Goal: Check status: Check status

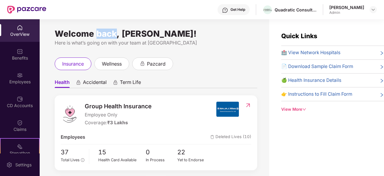
click at [98, 27] on div "Welcome back, [PERSON_NAME]! Here is what’s going on with your team at Pazcare …" at bounding box center [155, 101] width 230 height 164
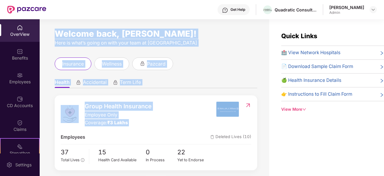
drag, startPoint x: 0, startPoint y: 0, endPoint x: 154, endPoint y: 124, distance: 197.9
click at [154, 124] on div "Welcome back, [PERSON_NAME]! Here is what’s going on with your team at Pazcare …" at bounding box center [155, 101] width 230 height 164
click at [154, 124] on div "Group Health Insurance Employee Only Coverage: ₹3 Lakhs" at bounding box center [138, 114] width 155 height 25
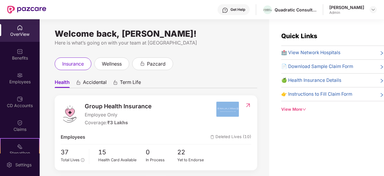
click at [154, 124] on div "Group Health Insurance Employee Only Coverage: ₹3 Lakhs" at bounding box center [138, 114] width 155 height 25
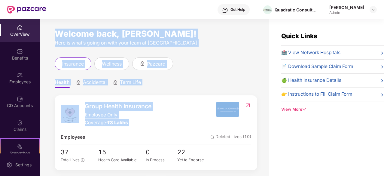
drag, startPoint x: 154, startPoint y: 124, endPoint x: 87, endPoint y: 30, distance: 115.7
click at [87, 30] on div "Welcome back, [PERSON_NAME]! Here is what’s going on with your team at Pazcare …" at bounding box center [155, 101] width 230 height 164
click at [87, 31] on div "Welcome back, [PERSON_NAME]!" at bounding box center [156, 33] width 203 height 5
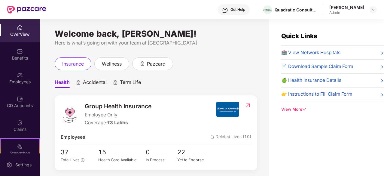
click at [94, 42] on div "Here is what’s going on with your team at [GEOGRAPHIC_DATA]" at bounding box center [156, 43] width 203 height 8
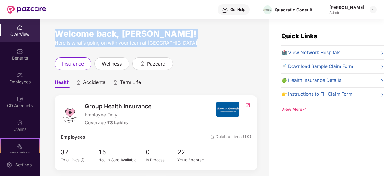
drag, startPoint x: 94, startPoint y: 42, endPoint x: 85, endPoint y: 32, distance: 13.9
click at [85, 32] on div "Welcome back, [PERSON_NAME]! Here is what’s going on with your team at [GEOGRAP…" at bounding box center [156, 38] width 203 height 15
click at [85, 32] on div "Welcome back, [PERSON_NAME]!" at bounding box center [156, 33] width 203 height 5
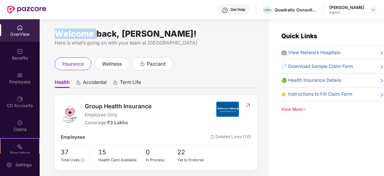
click at [85, 32] on div "Welcome back, [PERSON_NAME]!" at bounding box center [156, 33] width 203 height 5
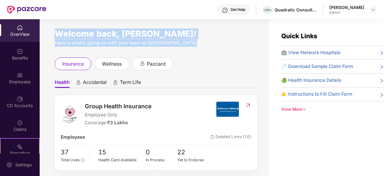
drag, startPoint x: 85, startPoint y: 32, endPoint x: 107, endPoint y: 41, distance: 23.3
click at [107, 41] on div "Welcome back, [PERSON_NAME]! Here is what’s going on with your team at [GEOGRAP…" at bounding box center [156, 38] width 203 height 15
click at [107, 41] on div "Here is what’s going on with your team at [GEOGRAPHIC_DATA]" at bounding box center [156, 43] width 203 height 8
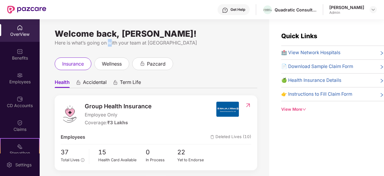
click at [107, 41] on div "Here is what’s going on with your team at [GEOGRAPHIC_DATA]" at bounding box center [156, 43] width 203 height 8
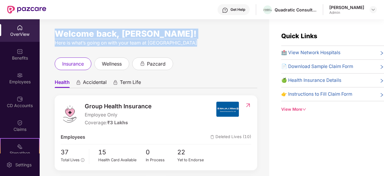
drag, startPoint x: 107, startPoint y: 41, endPoint x: 99, endPoint y: 34, distance: 10.7
click at [99, 34] on div "Welcome back, [PERSON_NAME]! Here is what’s going on with your team at [GEOGRAP…" at bounding box center [156, 38] width 203 height 15
click at [99, 34] on div "Welcome back, [PERSON_NAME]!" at bounding box center [156, 33] width 203 height 5
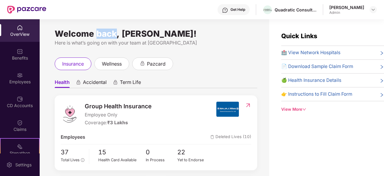
click at [99, 34] on div "Welcome back, [PERSON_NAME]!" at bounding box center [156, 33] width 203 height 5
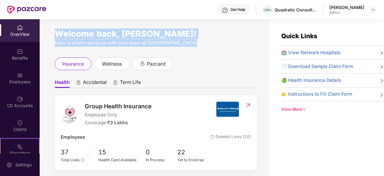
drag, startPoint x: 99, startPoint y: 34, endPoint x: 105, endPoint y: 40, distance: 8.7
click at [105, 40] on div "Welcome back, [PERSON_NAME]! Here is what’s going on with your team at [GEOGRAP…" at bounding box center [156, 38] width 203 height 15
click at [105, 40] on div "Here is what’s going on with your team at [GEOGRAPHIC_DATA]" at bounding box center [156, 43] width 203 height 8
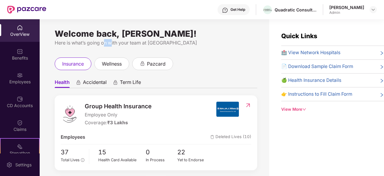
click at [105, 40] on div "Here is what’s going on with your team at [GEOGRAPHIC_DATA]" at bounding box center [156, 43] width 203 height 8
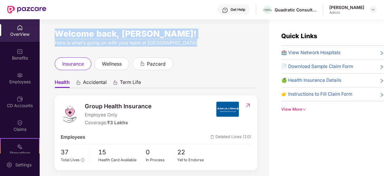
drag, startPoint x: 105, startPoint y: 40, endPoint x: 100, endPoint y: 34, distance: 8.1
click at [100, 34] on div "Welcome back, [PERSON_NAME]! Here is what’s going on with your team at [GEOGRAP…" at bounding box center [156, 38] width 203 height 15
click at [100, 34] on div "Welcome back, [PERSON_NAME]!" at bounding box center [156, 33] width 203 height 5
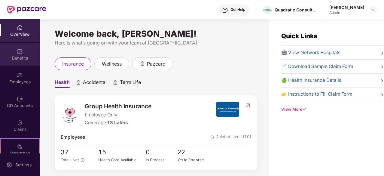
click at [22, 53] on div "Benefits" at bounding box center [20, 54] width 40 height 23
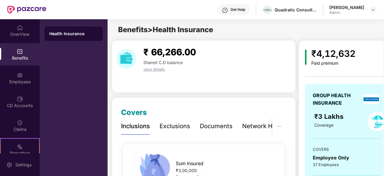
click at [167, 52] on span "₹ 66,266.00" at bounding box center [169, 52] width 53 height 11
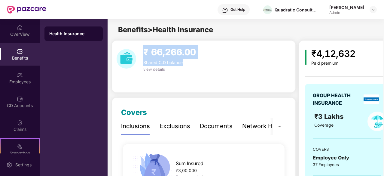
drag, startPoint x: 167, startPoint y: 52, endPoint x: 181, endPoint y: 53, distance: 13.9
click at [181, 53] on span "₹ 66,266.00" at bounding box center [169, 52] width 53 height 11
drag, startPoint x: 181, startPoint y: 53, endPoint x: 163, endPoint y: 67, distance: 22.4
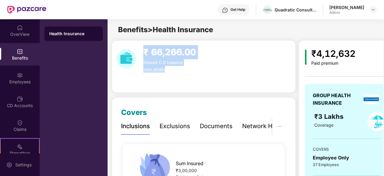
click at [163, 67] on div "₹ 66,266.00 Shared C.D balance view details" at bounding box center [170, 58] width 62 height 27
click at [163, 67] on span "view details" at bounding box center [154, 69] width 22 height 5
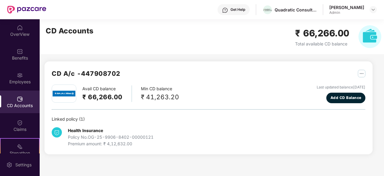
click at [161, 91] on div "Min CD balance ₹ 41,263.20" at bounding box center [160, 93] width 38 height 17
drag, startPoint x: 161, startPoint y: 91, endPoint x: 175, endPoint y: 97, distance: 14.8
click at [175, 97] on div "Min CD balance ₹ 41,263.20" at bounding box center [160, 93] width 38 height 17
click at [175, 97] on div "₹ 41,263.20" at bounding box center [160, 97] width 38 height 10
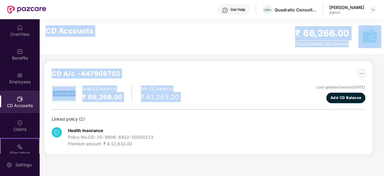
drag, startPoint x: 175, startPoint y: 97, endPoint x: 57, endPoint y: 29, distance: 136.1
click at [57, 29] on div "CD Accounts ₹ 66,266.00 Total available CD balance CD A/c - 447908702 Avail CD …" at bounding box center [206, 90] width 333 height 142
click at [57, 29] on h2 "CD Accounts" at bounding box center [70, 30] width 48 height 11
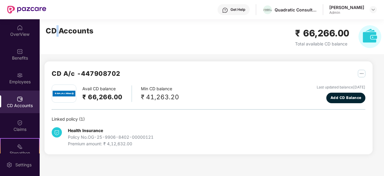
click at [57, 29] on h2 "CD Accounts" at bounding box center [70, 30] width 48 height 11
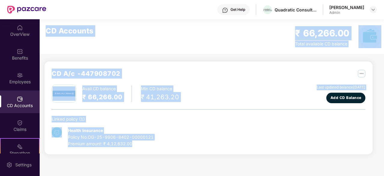
drag, startPoint x: 57, startPoint y: 29, endPoint x: 131, endPoint y: 145, distance: 137.7
click at [131, 145] on div "CD Accounts ₹ 66,266.00 Total available CD balance CD A/c - 447908702 Avail CD …" at bounding box center [206, 90] width 333 height 142
click at [131, 145] on div "Premium amount: ₹ 4,12,632.00" at bounding box center [111, 143] width 86 height 7
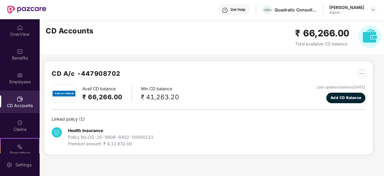
click at [131, 145] on div "Premium amount: ₹ 4,12,632.00" at bounding box center [111, 143] width 86 height 7
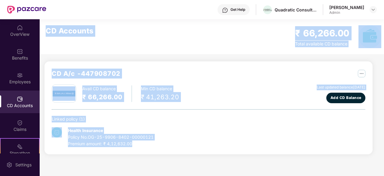
drag, startPoint x: 131, startPoint y: 145, endPoint x: 78, endPoint y: 43, distance: 114.5
click at [78, 43] on div "CD Accounts ₹ 66,266.00 Total available CD balance CD A/c - 447908702 Avail CD …" at bounding box center [206, 90] width 333 height 142
click at [78, 43] on div "CD Accounts ₹ 66,266.00 Total available CD balance" at bounding box center [214, 36] width 348 height 35
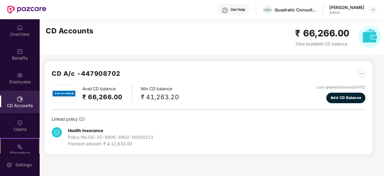
click at [65, 28] on h2 "CD Accounts" at bounding box center [70, 30] width 48 height 11
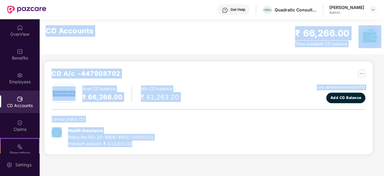
drag, startPoint x: 65, startPoint y: 28, endPoint x: 120, endPoint y: 146, distance: 130.4
click at [120, 146] on div "CD Accounts ₹ 66,266.00 Total available CD balance CD A/c - 447908702 Avail CD …" at bounding box center [206, 90] width 333 height 142
click at [120, 146] on div "Premium amount: ₹ 4,12,632.00" at bounding box center [111, 143] width 86 height 7
drag, startPoint x: 120, startPoint y: 146, endPoint x: 95, endPoint y: 44, distance: 105.5
click at [95, 44] on div "CD Accounts ₹ 66,266.00 Total available CD balance CD A/c - 447908702 Avail CD …" at bounding box center [206, 90] width 333 height 142
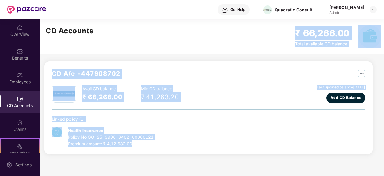
click at [95, 44] on div "CD Accounts ₹ 66,266.00 Total available CD balance" at bounding box center [214, 36] width 348 height 35
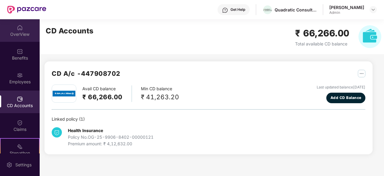
click at [20, 29] on img at bounding box center [20, 28] width 6 height 6
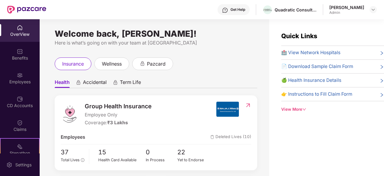
click at [81, 36] on div "Welcome back, [PERSON_NAME]!" at bounding box center [156, 33] width 203 height 5
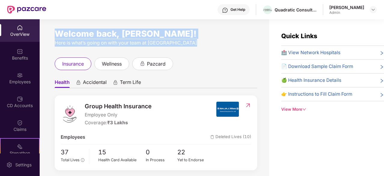
drag, startPoint x: 81, startPoint y: 36, endPoint x: 86, endPoint y: 43, distance: 9.0
click at [86, 43] on div "Welcome back, [PERSON_NAME]! Here is what’s going on with your team at [GEOGRAP…" at bounding box center [156, 38] width 203 height 15
click at [86, 43] on div "Here is what’s going on with your team at [GEOGRAPHIC_DATA]" at bounding box center [156, 43] width 203 height 8
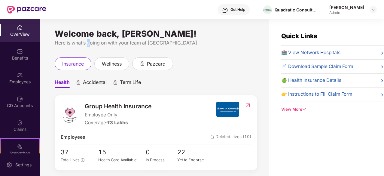
click at [86, 43] on div "Here is what’s going on with your team at [GEOGRAPHIC_DATA]" at bounding box center [156, 43] width 203 height 8
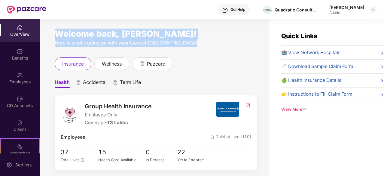
drag, startPoint x: 86, startPoint y: 43, endPoint x: 81, endPoint y: 35, distance: 9.7
click at [81, 35] on div "Welcome back, [PERSON_NAME]! Here is what’s going on with your team at [GEOGRAP…" at bounding box center [156, 38] width 203 height 15
click at [81, 35] on div "Welcome back, [PERSON_NAME]!" at bounding box center [156, 33] width 203 height 5
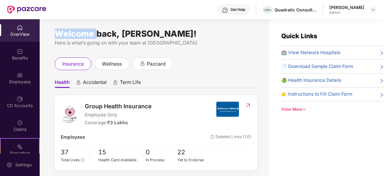
click at [81, 35] on div "Welcome back, [PERSON_NAME]!" at bounding box center [156, 33] width 203 height 5
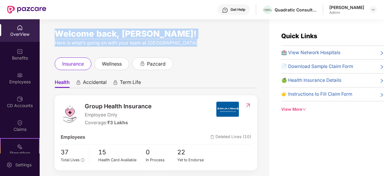
drag, startPoint x: 81, startPoint y: 35, endPoint x: 85, endPoint y: 41, distance: 7.5
click at [85, 41] on div "Welcome back, [PERSON_NAME]! Here is what’s going on with your team at [GEOGRAP…" at bounding box center [156, 38] width 203 height 15
click at [85, 41] on div "Here is what’s going on with your team at [GEOGRAPHIC_DATA]" at bounding box center [156, 43] width 203 height 8
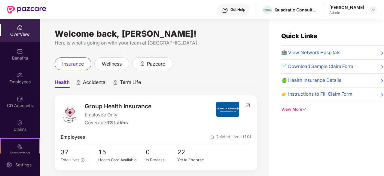
click at [103, 31] on div "Welcome back, [PERSON_NAME]!" at bounding box center [156, 33] width 203 height 5
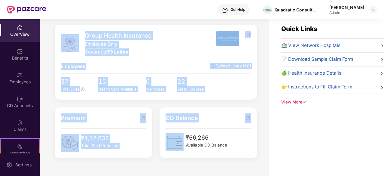
scroll to position [19, 0]
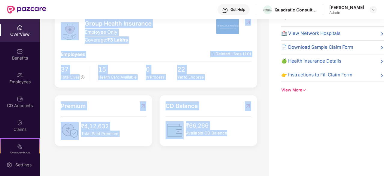
drag, startPoint x: 103, startPoint y: 30, endPoint x: 223, endPoint y: 142, distance: 164.3
click at [223, 142] on div "Welcome back, [PERSON_NAME]! Here is what’s going on with your team at Pazcare …" at bounding box center [155, 82] width 230 height 164
click at [223, 142] on div "CD Balance ₹66,266 Available CD Balance" at bounding box center [209, 120] width 98 height 50
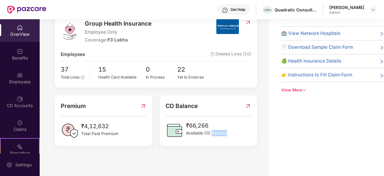
click at [223, 142] on div "CD Balance ₹66,266 Available CD Balance" at bounding box center [209, 120] width 98 height 50
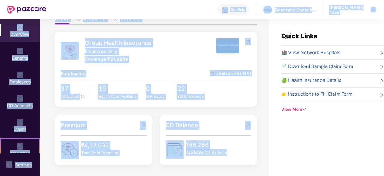
scroll to position [0, 0]
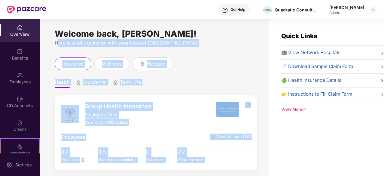
drag, startPoint x: 223, startPoint y: 142, endPoint x: 95, endPoint y: 41, distance: 163.2
click at [95, 41] on div "Welcome back, [PERSON_NAME]! Here is what’s going on with your team at Pazcare …" at bounding box center [155, 101] width 230 height 164
click at [95, 41] on div "Here is what’s going on with your team at [GEOGRAPHIC_DATA]" at bounding box center [156, 43] width 203 height 8
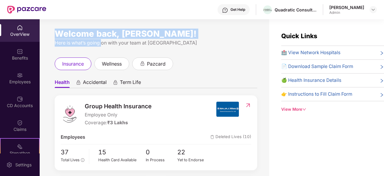
drag, startPoint x: 95, startPoint y: 41, endPoint x: 91, endPoint y: 27, distance: 14.7
click at [91, 27] on div "Welcome back, [PERSON_NAME]! Here is what’s going on with your team at Pazcare …" at bounding box center [155, 101] width 230 height 164
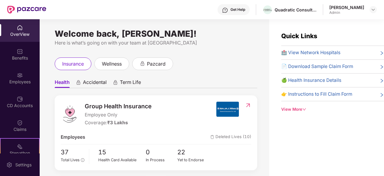
click at [106, 45] on div "Here is what’s going on with your team at [GEOGRAPHIC_DATA]" at bounding box center [156, 43] width 203 height 8
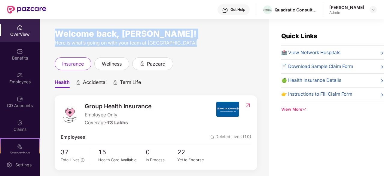
drag, startPoint x: 106, startPoint y: 45, endPoint x: 103, endPoint y: 31, distance: 14.4
click at [103, 31] on div "Welcome back, [PERSON_NAME]! Here is what’s going on with your team at [GEOGRAP…" at bounding box center [156, 38] width 203 height 15
click at [103, 31] on div "Welcome back, [PERSON_NAME]!" at bounding box center [156, 33] width 203 height 5
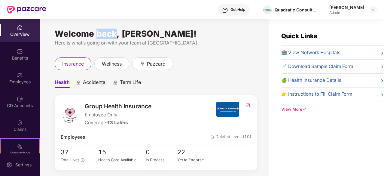
click at [103, 31] on div "Welcome back, [PERSON_NAME]!" at bounding box center [156, 33] width 203 height 5
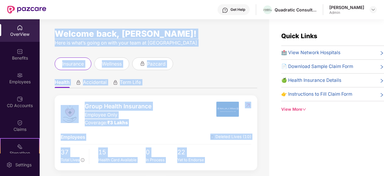
scroll to position [68, 0]
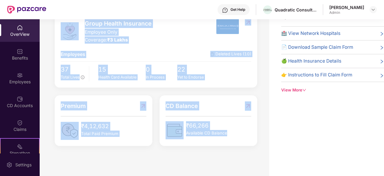
drag, startPoint x: 103, startPoint y: 31, endPoint x: 211, endPoint y: 145, distance: 157.1
click at [211, 145] on div "Welcome back, [PERSON_NAME]! Here is what’s going on with your team at Pazcare …" at bounding box center [155, 82] width 230 height 164
click at [211, 145] on div "CD Balance ₹66,266 Available CD Balance" at bounding box center [209, 120] width 98 height 50
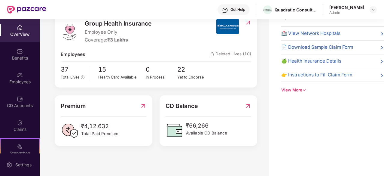
click at [103, 36] on div "Coverage: ₹3 Lakhs" at bounding box center [118, 39] width 67 height 7
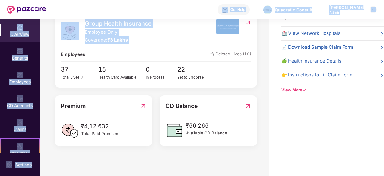
scroll to position [0, 0]
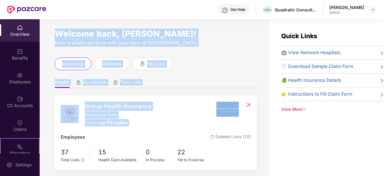
drag, startPoint x: 103, startPoint y: 36, endPoint x: 89, endPoint y: 34, distance: 14.4
click at [89, 34] on div "Welcome back, [PERSON_NAME]! Here is what’s going on with your team at Pazcare …" at bounding box center [155, 101] width 230 height 164
click at [89, 34] on div "Welcome back, [PERSON_NAME]!" at bounding box center [156, 33] width 203 height 5
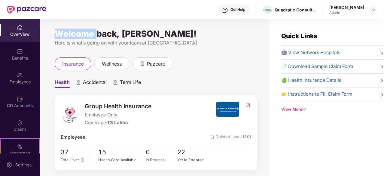
click at [89, 34] on div "Welcome back, [PERSON_NAME]!" at bounding box center [156, 33] width 203 height 5
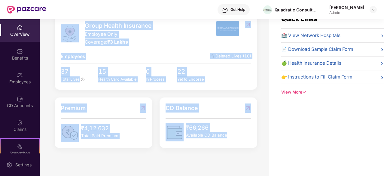
scroll to position [19, 0]
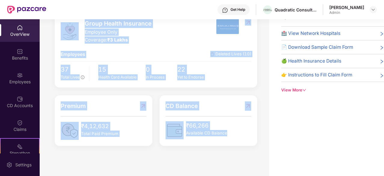
drag, startPoint x: 89, startPoint y: 34, endPoint x: 192, endPoint y: 146, distance: 152.9
click at [192, 146] on div "Welcome back, [PERSON_NAME]! Here is what’s going on with your team at Pazcare …" at bounding box center [155, 82] width 230 height 164
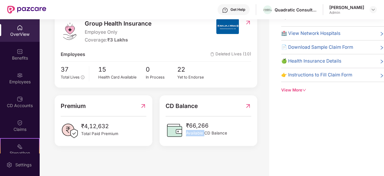
click at [192, 146] on div "Welcome back, [PERSON_NAME]! Here is what’s going on with your team at Pazcare …" at bounding box center [155, 82] width 230 height 164
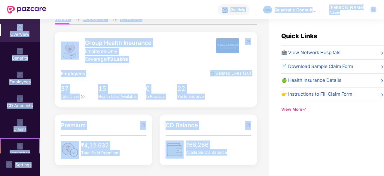
scroll to position [0, 0]
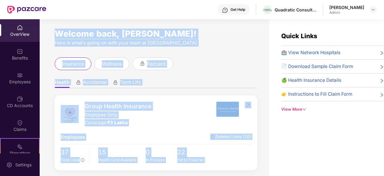
drag, startPoint x: 192, startPoint y: 146, endPoint x: 87, endPoint y: 35, distance: 152.8
click at [87, 35] on div "Welcome back, [PERSON_NAME]! Here is what’s going on with your team at Pazcare …" at bounding box center [155, 101] width 230 height 164
click at [87, 35] on div "Welcome back, [PERSON_NAME]!" at bounding box center [156, 33] width 203 height 5
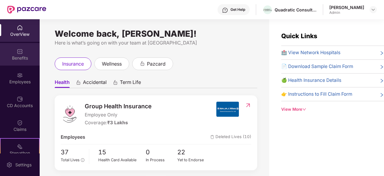
click at [25, 48] on div "Benefits" at bounding box center [20, 54] width 40 height 23
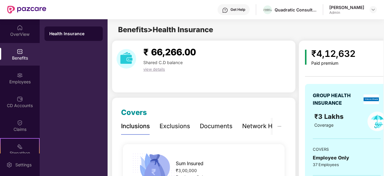
click at [162, 65] on div "Shared C.D balance" at bounding box center [169, 62] width 57 height 7
drag, startPoint x: 162, startPoint y: 65, endPoint x: 161, endPoint y: 51, distance: 14.4
click at [161, 51] on div "₹ 66,266.00 Shared C.D balance view details" at bounding box center [170, 58] width 62 height 27
click at [161, 51] on span "₹ 66,266.00" at bounding box center [169, 52] width 53 height 11
click at [24, 34] on div "OverView" at bounding box center [20, 34] width 40 height 6
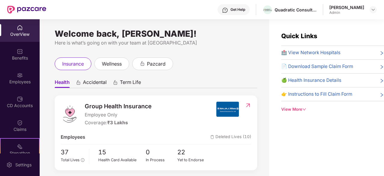
click at [84, 43] on div "Here is what’s going on with your team at [GEOGRAPHIC_DATA]" at bounding box center [156, 43] width 203 height 8
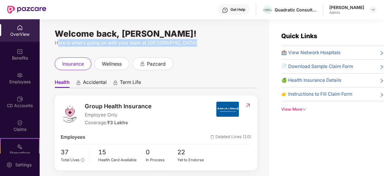
drag, startPoint x: 84, startPoint y: 43, endPoint x: 101, endPoint y: 43, distance: 17.4
click at [101, 43] on div "Here is what’s going on with your team at [GEOGRAPHIC_DATA]" at bounding box center [156, 43] width 203 height 8
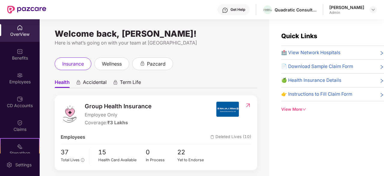
click at [294, 107] on div "View More" at bounding box center [332, 109] width 103 height 6
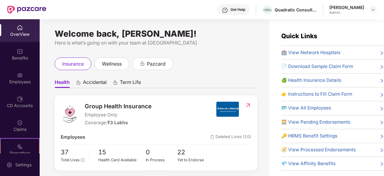
click at [288, 122] on span "🧮 View Pending Endorsements" at bounding box center [315, 121] width 69 height 7
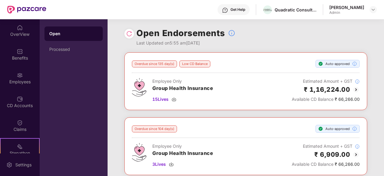
click at [159, 89] on h3 "Group Health Insurance" at bounding box center [182, 88] width 61 height 8
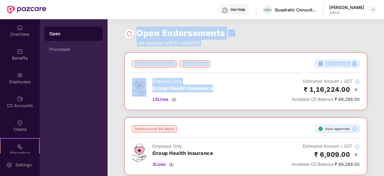
drag, startPoint x: 159, startPoint y: 89, endPoint x: 149, endPoint y: 23, distance: 67.5
click at [149, 23] on div "Open Endorsements Last Updated on 5:55 am[DATE] Overdue since 135 day(s) Low CD…" at bounding box center [246, 97] width 276 height 157
click at [149, 26] on div "Open Endorsements Last Updated on 5:55 am[DATE]" at bounding box center [245, 35] width 243 height 33
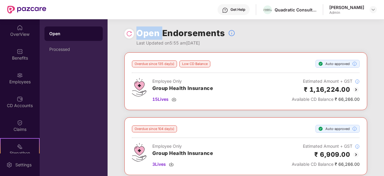
click at [149, 26] on div "Open Endorsements Last Updated on 5:55 am[DATE]" at bounding box center [245, 35] width 243 height 33
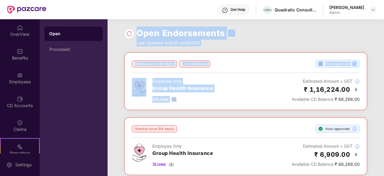
drag, startPoint x: 149, startPoint y: 26, endPoint x: 198, endPoint y: 95, distance: 85.0
click at [198, 95] on div "Open Endorsements Last Updated on 5:55 am[DATE] Overdue since 135 day(s) Low CD…" at bounding box center [246, 97] width 276 height 157
click at [198, 95] on div "Employee Only Group Health Insurance 15 Lives" at bounding box center [182, 90] width 61 height 25
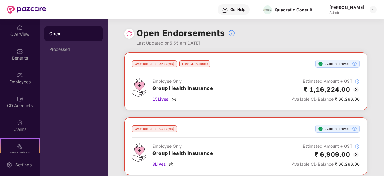
click at [194, 89] on h3 "Group Health Insurance" at bounding box center [182, 88] width 61 height 8
click at [65, 47] on div "Processed" at bounding box center [73, 49] width 49 height 5
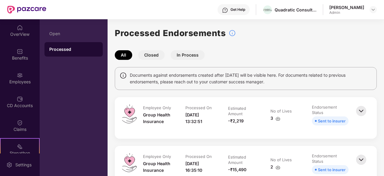
click at [139, 29] on h1 "Processed Endorsements" at bounding box center [170, 32] width 111 height 13
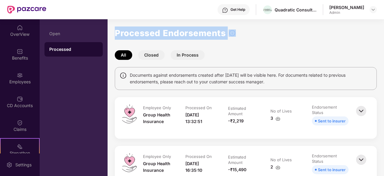
click at [139, 29] on h1 "Processed Endorsements" at bounding box center [170, 32] width 111 height 13
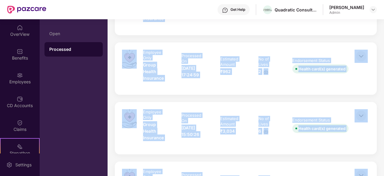
scroll to position [477, 0]
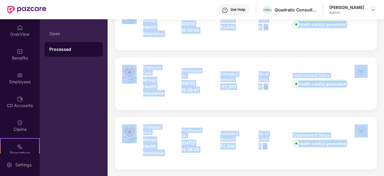
drag, startPoint x: 139, startPoint y: 29, endPoint x: 232, endPoint y: 109, distance: 122.5
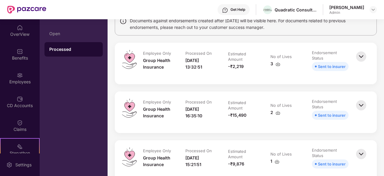
scroll to position [0, 0]
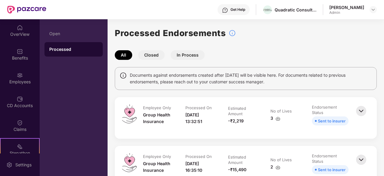
click at [232, 109] on div "Estimated Amount" at bounding box center [242, 110] width 29 height 11
